Goal: Task Accomplishment & Management: Complete application form

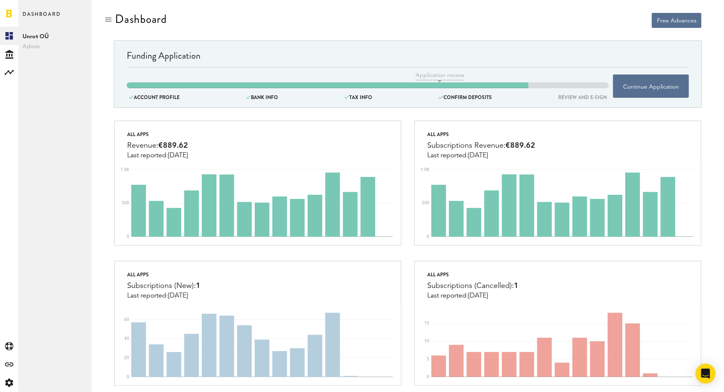
click at [462, 94] on div "confirm deposits" at bounding box center [464, 97] width 57 height 9
click at [630, 91] on button "Continue Application" at bounding box center [651, 86] width 76 height 23
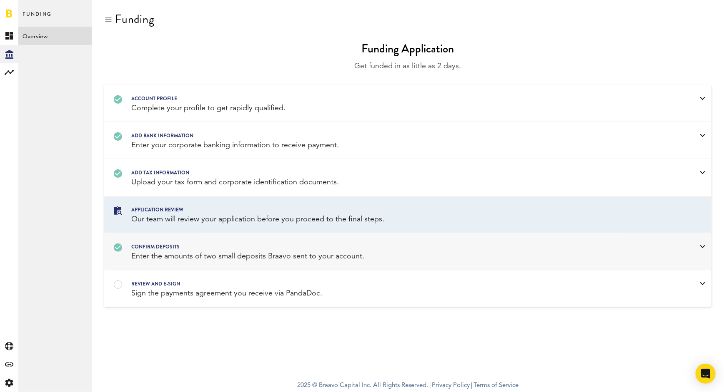
click at [327, 242] on div "confirm deposits" at bounding box center [397, 246] width 532 height 9
